Goal: Find specific page/section: Find specific page/section

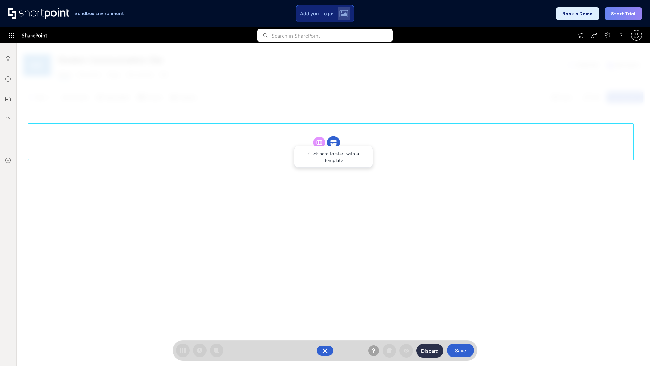
click at [334, 142] on circle at bounding box center [333, 142] width 13 height 13
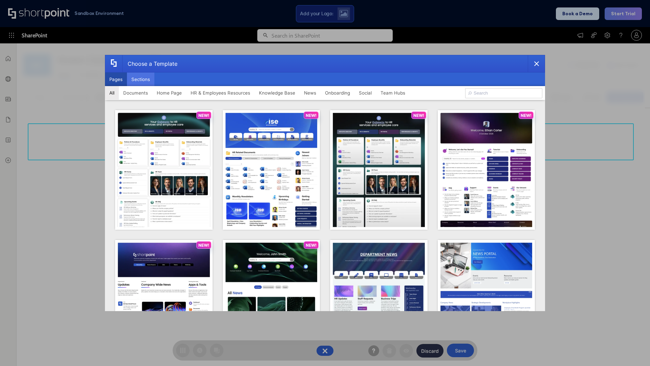
click at [141, 79] on button "Sections" at bounding box center [140, 79] width 27 height 14
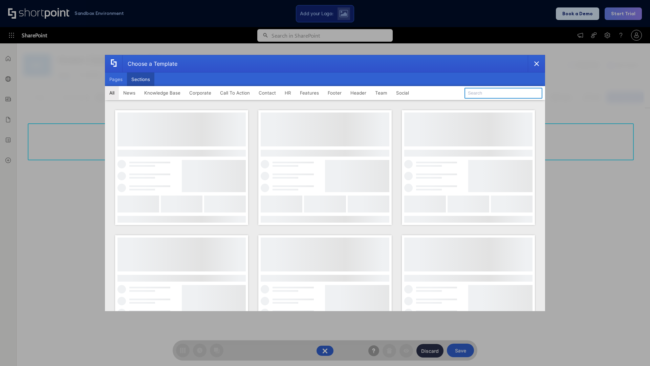
type input "Teams Advanced"
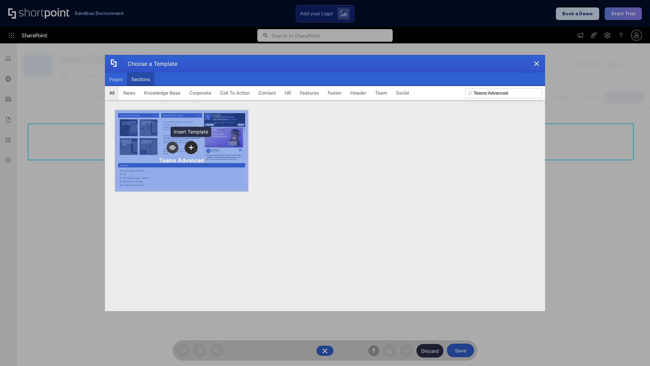
click at [191, 147] on icon "template selector" at bounding box center [191, 147] width 5 height 5
